Goal: Task Accomplishment & Management: Use online tool/utility

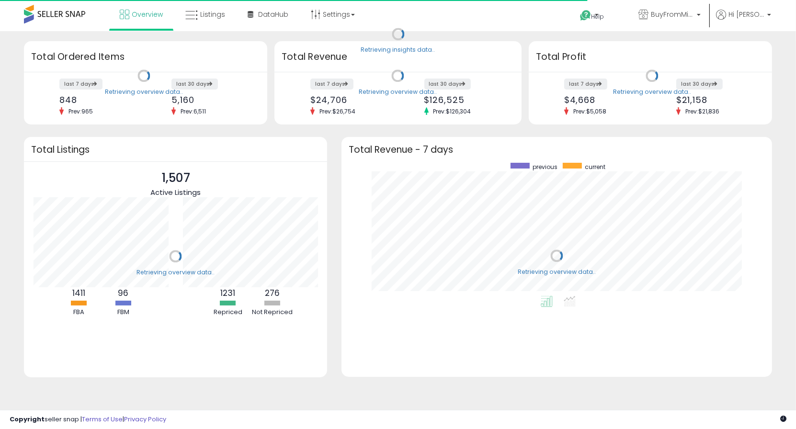
scroll to position [133, 411]
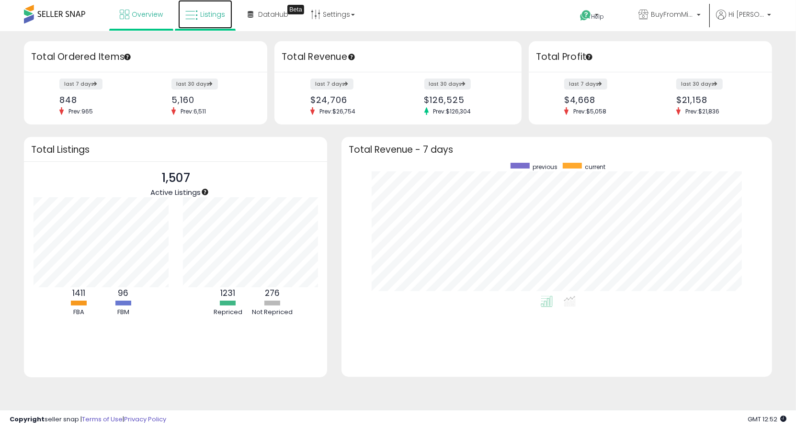
click at [214, 19] on link "Listings" at bounding box center [205, 14] width 54 height 29
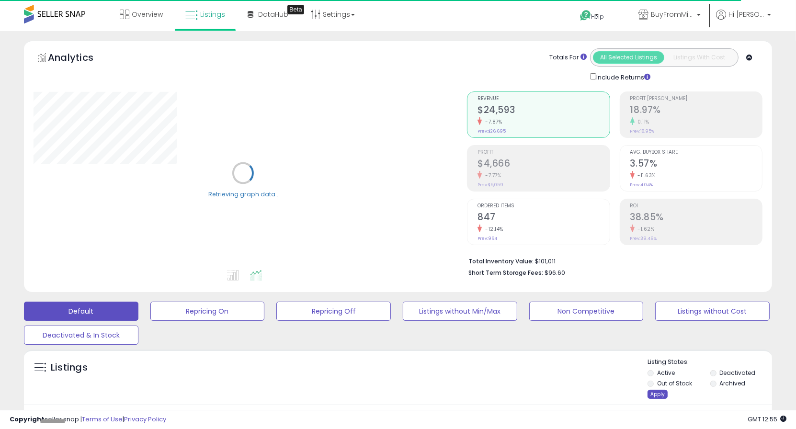
click at [656, 395] on div "Apply" at bounding box center [657, 394] width 20 height 9
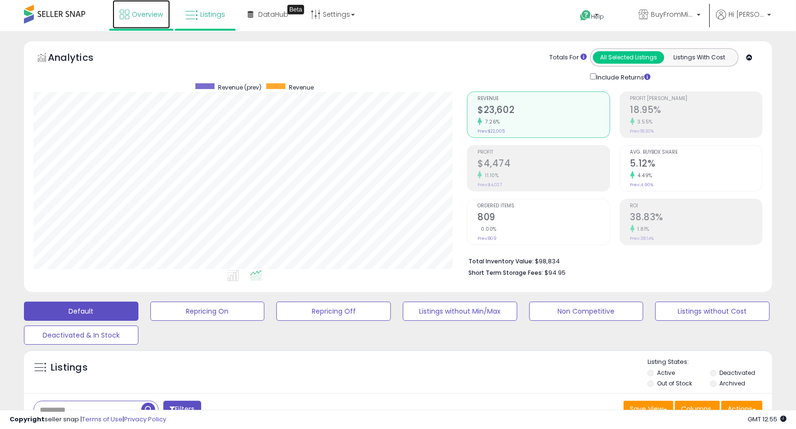
click at [130, 26] on link "Overview" at bounding box center [141, 14] width 57 height 29
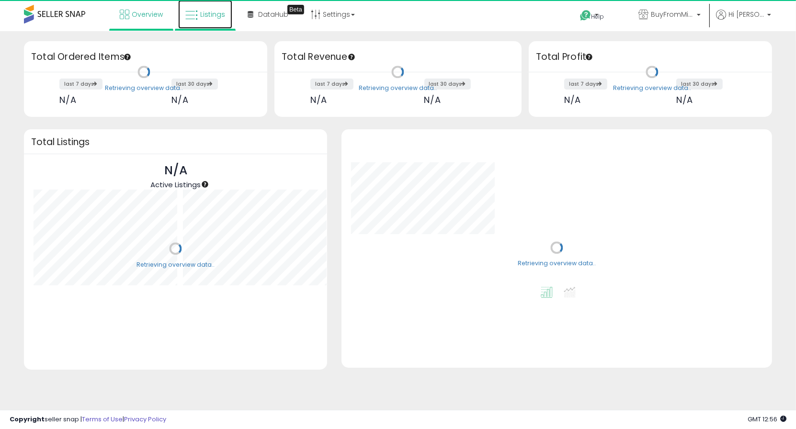
click at [221, 22] on link "Listings" at bounding box center [205, 14] width 54 height 29
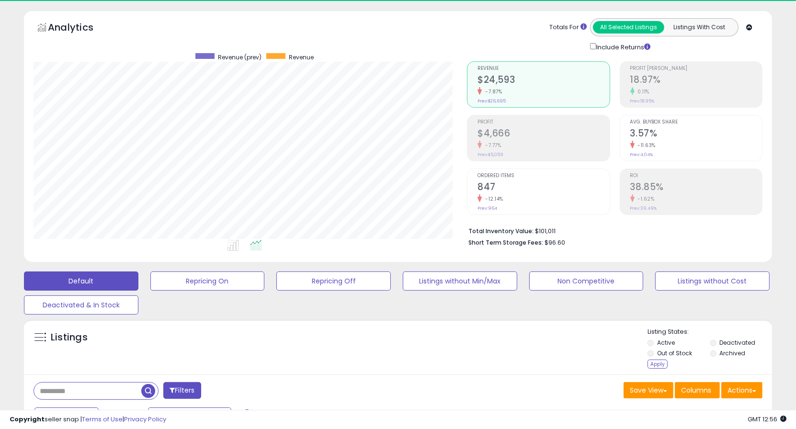
scroll to position [196, 433]
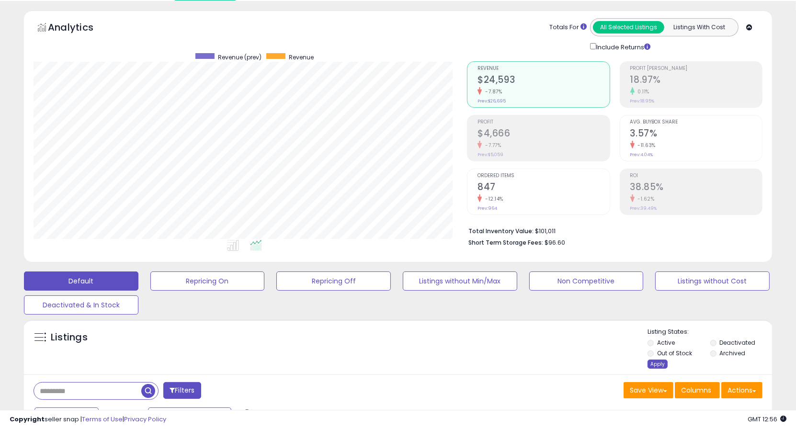
click at [651, 360] on div "Apply" at bounding box center [657, 364] width 20 height 9
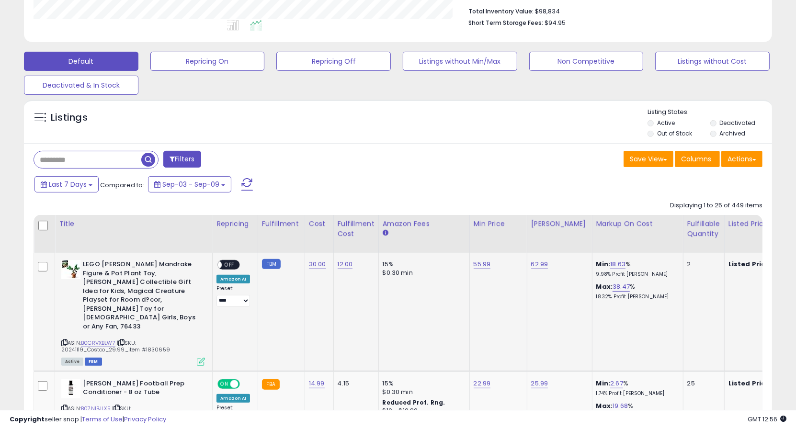
scroll to position [248, 0]
